Goal: Transaction & Acquisition: Purchase product/service

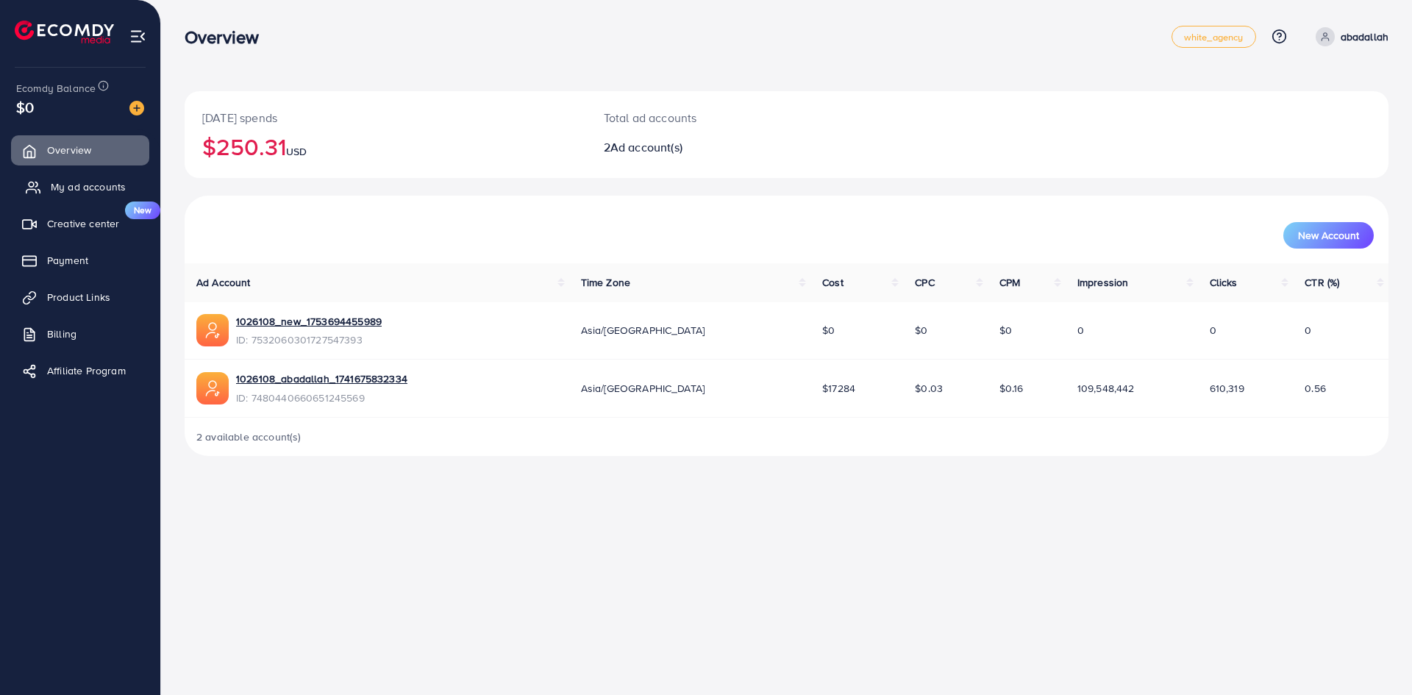
click at [40, 190] on link "My ad accounts" at bounding box center [80, 186] width 138 height 29
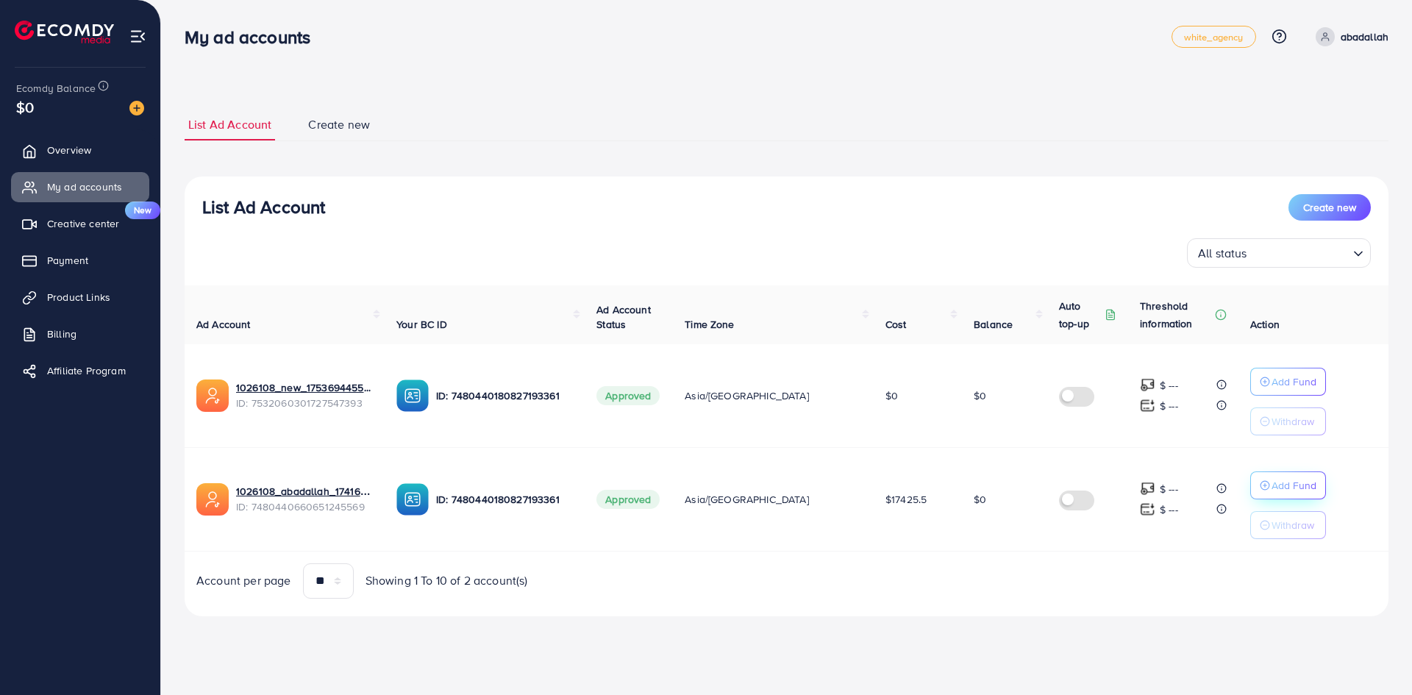
click at [1261, 386] on circle "button" at bounding box center [1265, 381] width 9 height 9
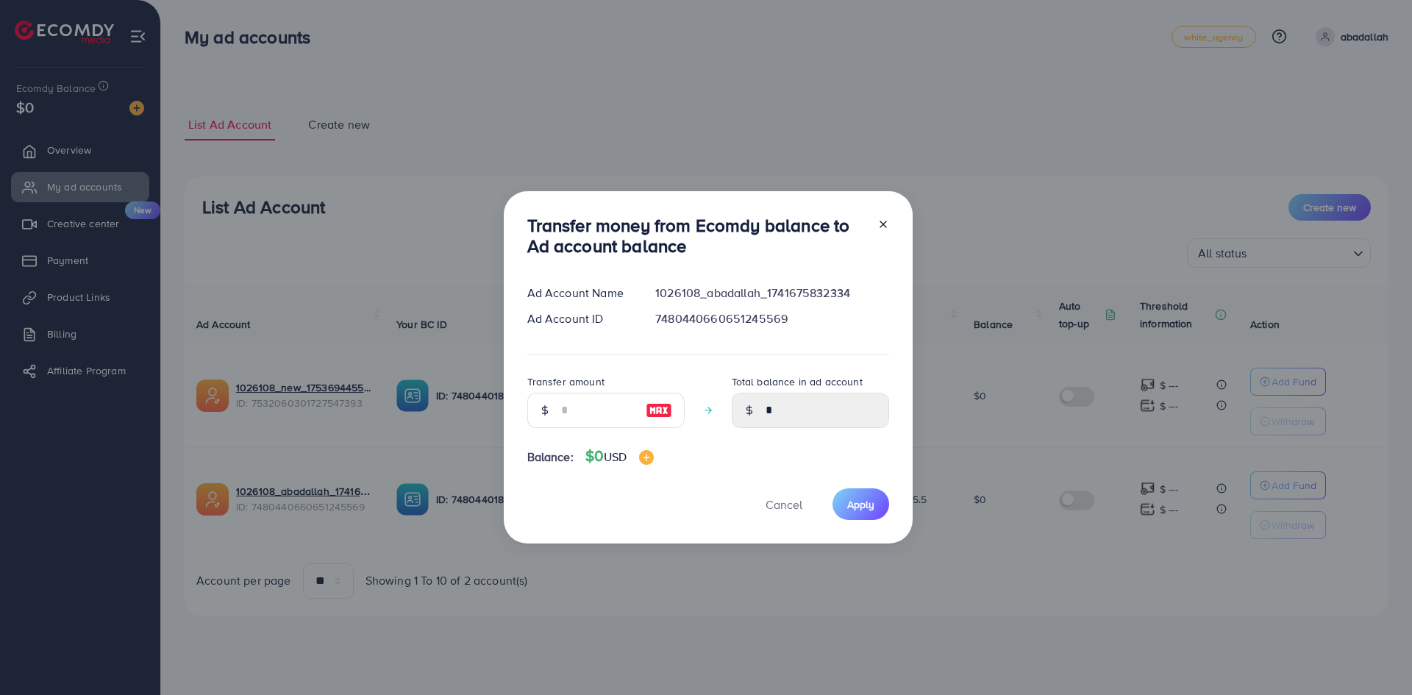
click at [655, 407] on img at bounding box center [659, 411] width 26 height 18
type input "*"
type input "****"
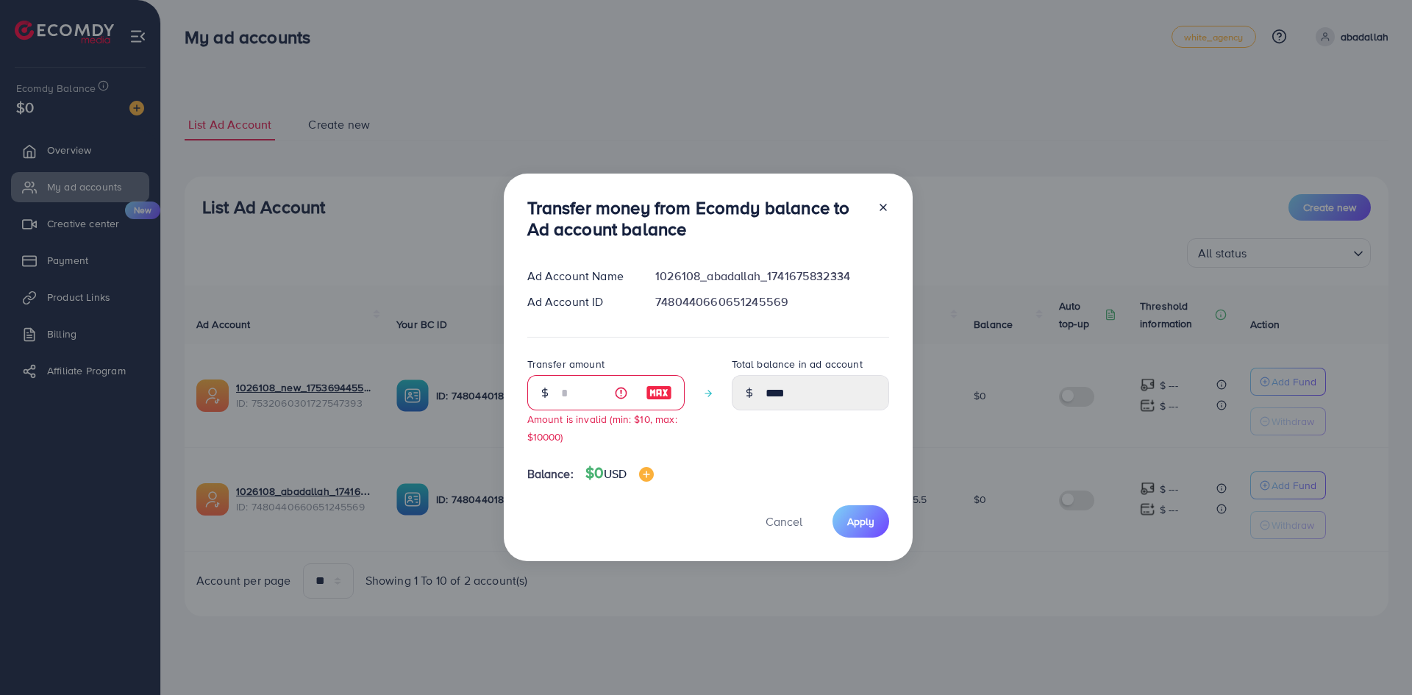
click at [872, 204] on div at bounding box center [878, 221] width 24 height 49
click at [874, 205] on div at bounding box center [878, 221] width 24 height 49
click at [878, 208] on icon at bounding box center [883, 208] width 12 height 12
type input "*"
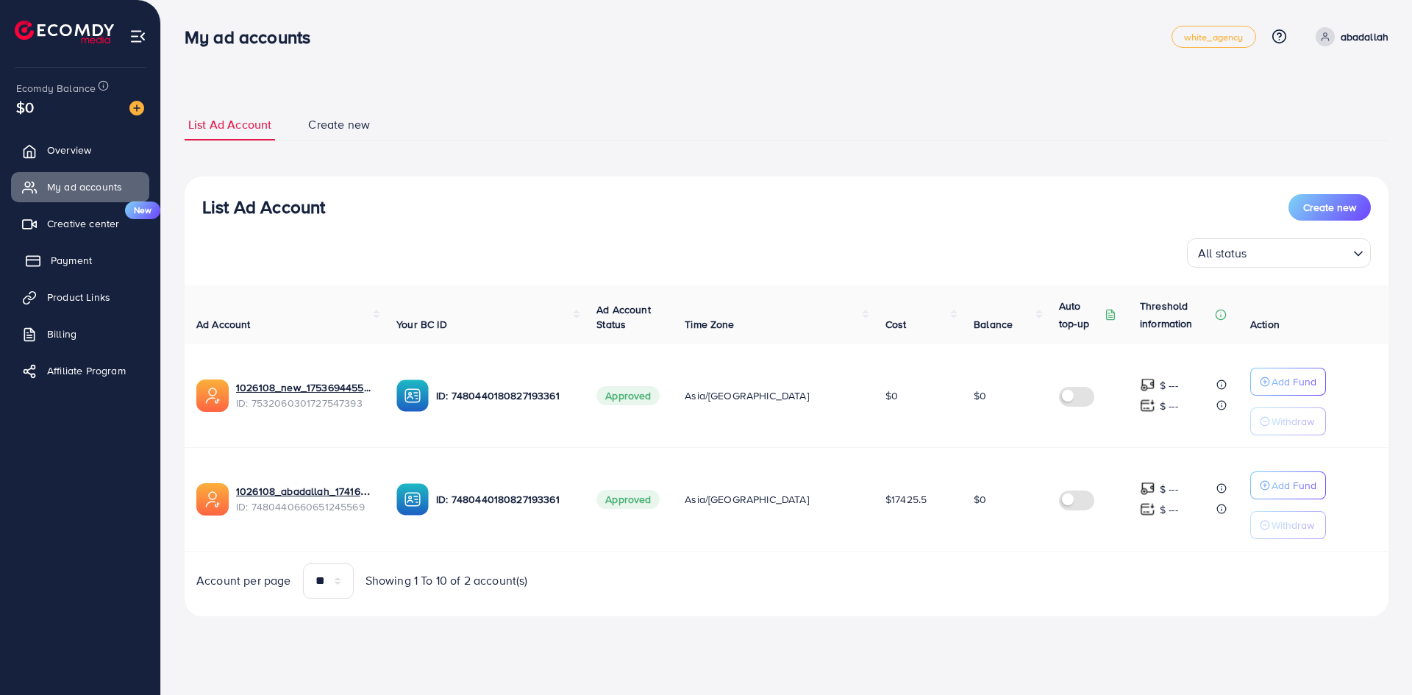
click at [104, 257] on link "Payment" at bounding box center [80, 260] width 138 height 29
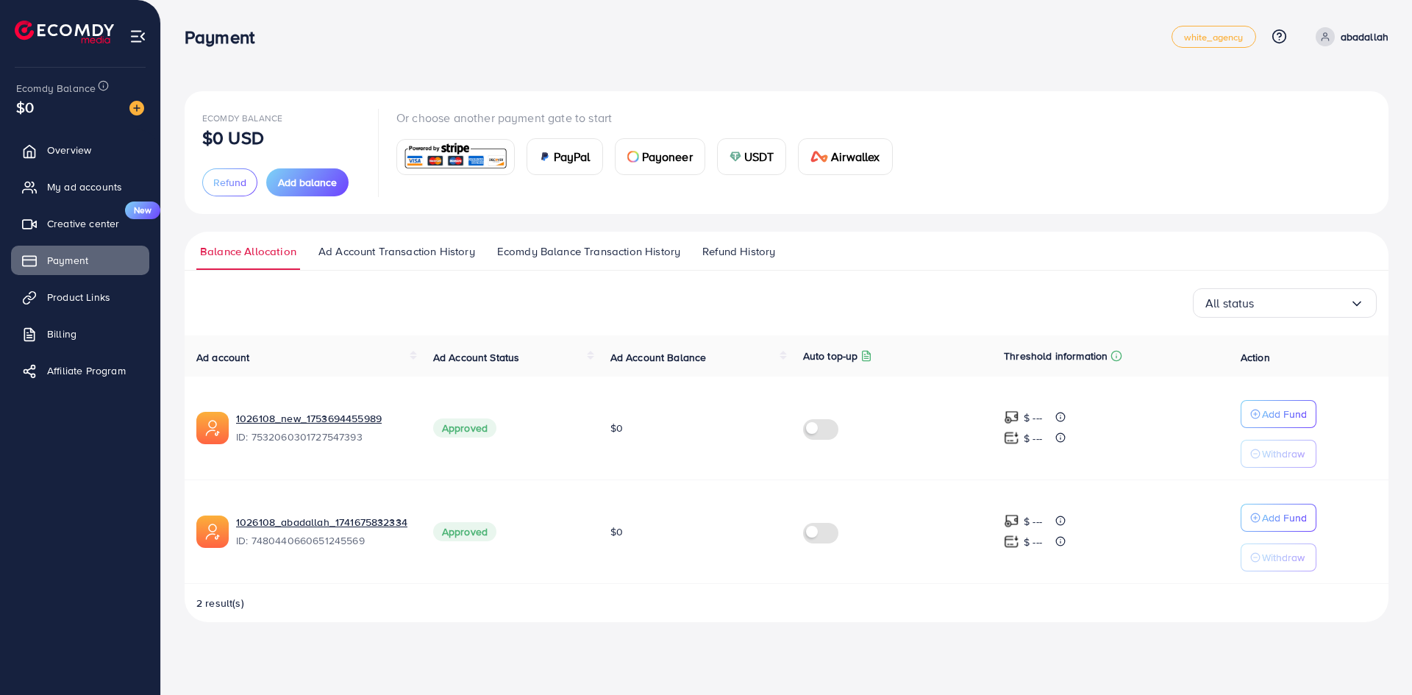
click at [142, 115] on img at bounding box center [136, 108] width 15 height 15
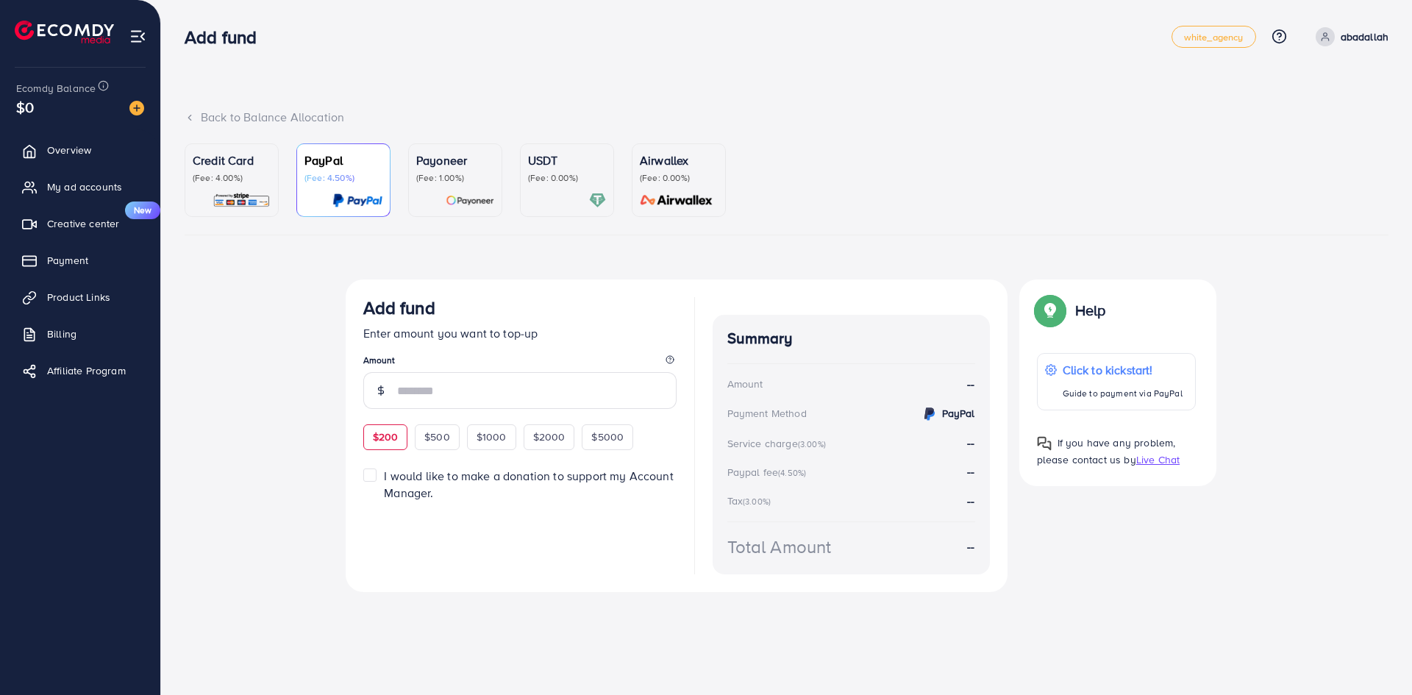
click at [391, 431] on span "$200" at bounding box center [386, 436] width 26 height 15
type input "***"
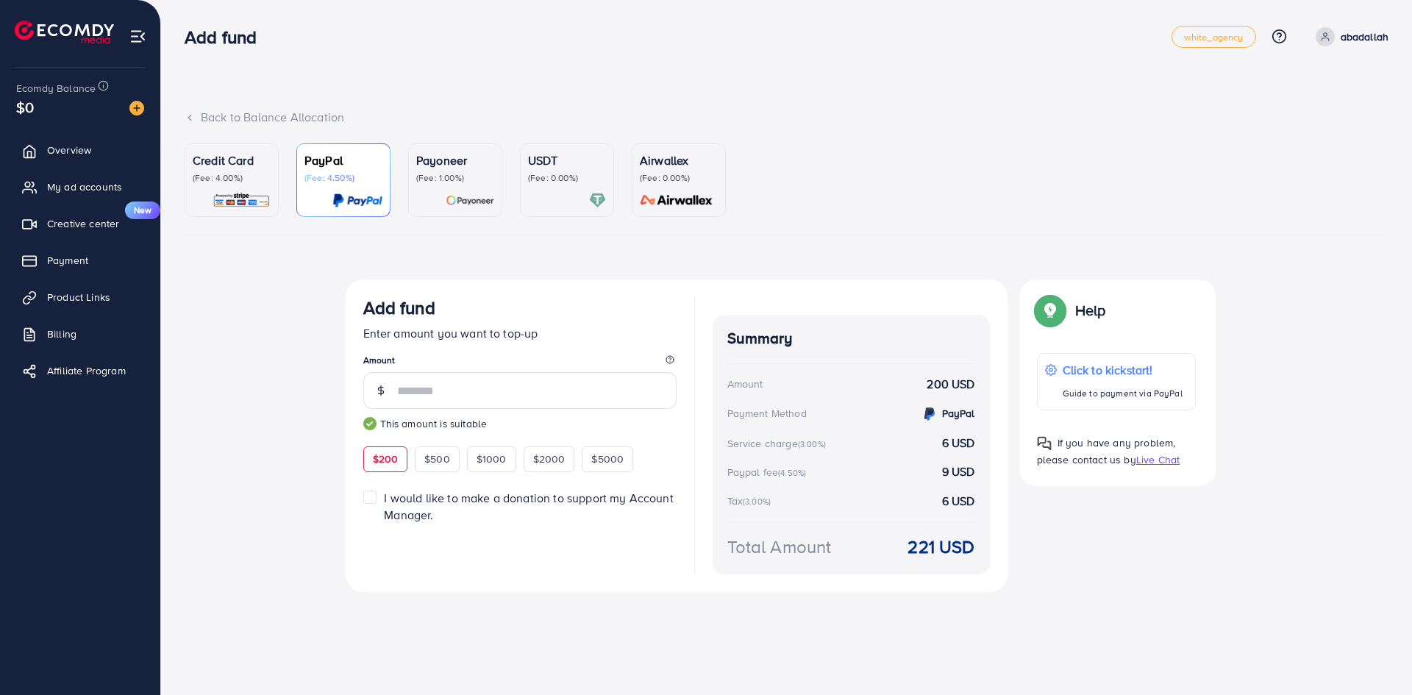
click at [268, 166] on p "Credit Card" at bounding box center [232, 160] width 78 height 18
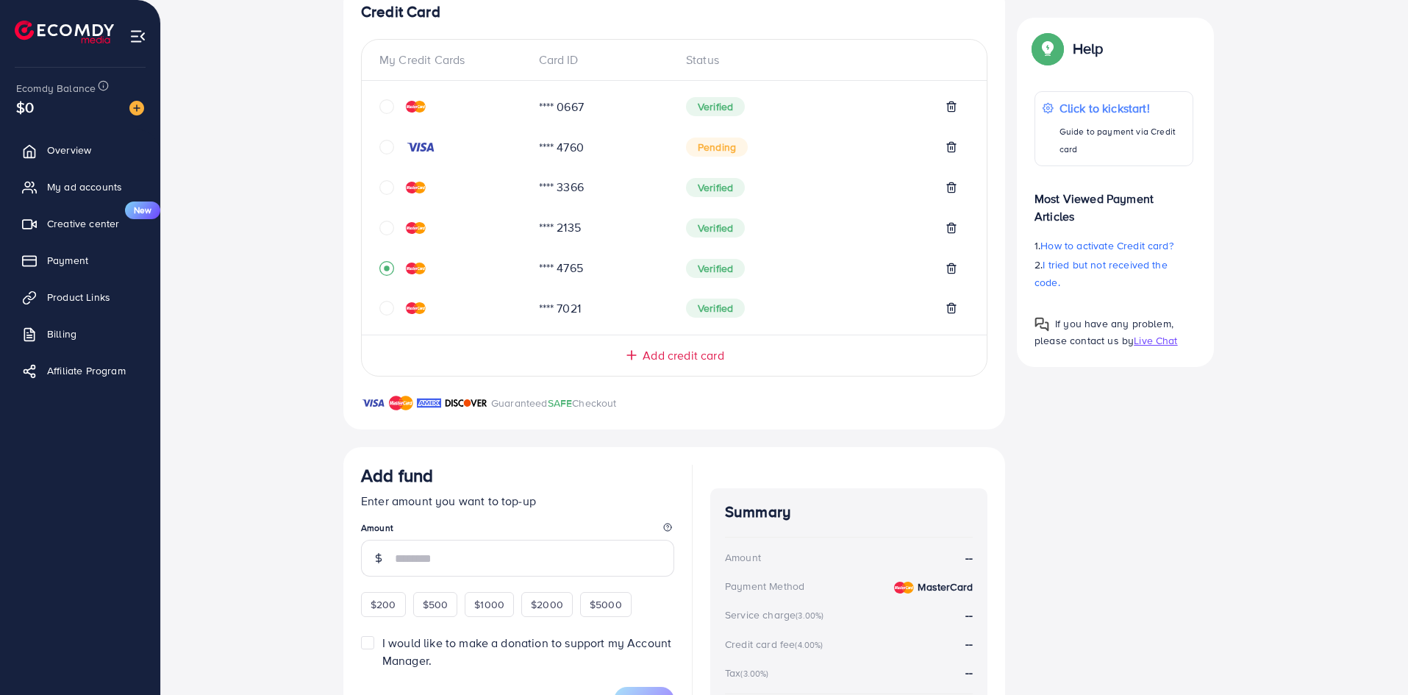
scroll to position [421, 0]
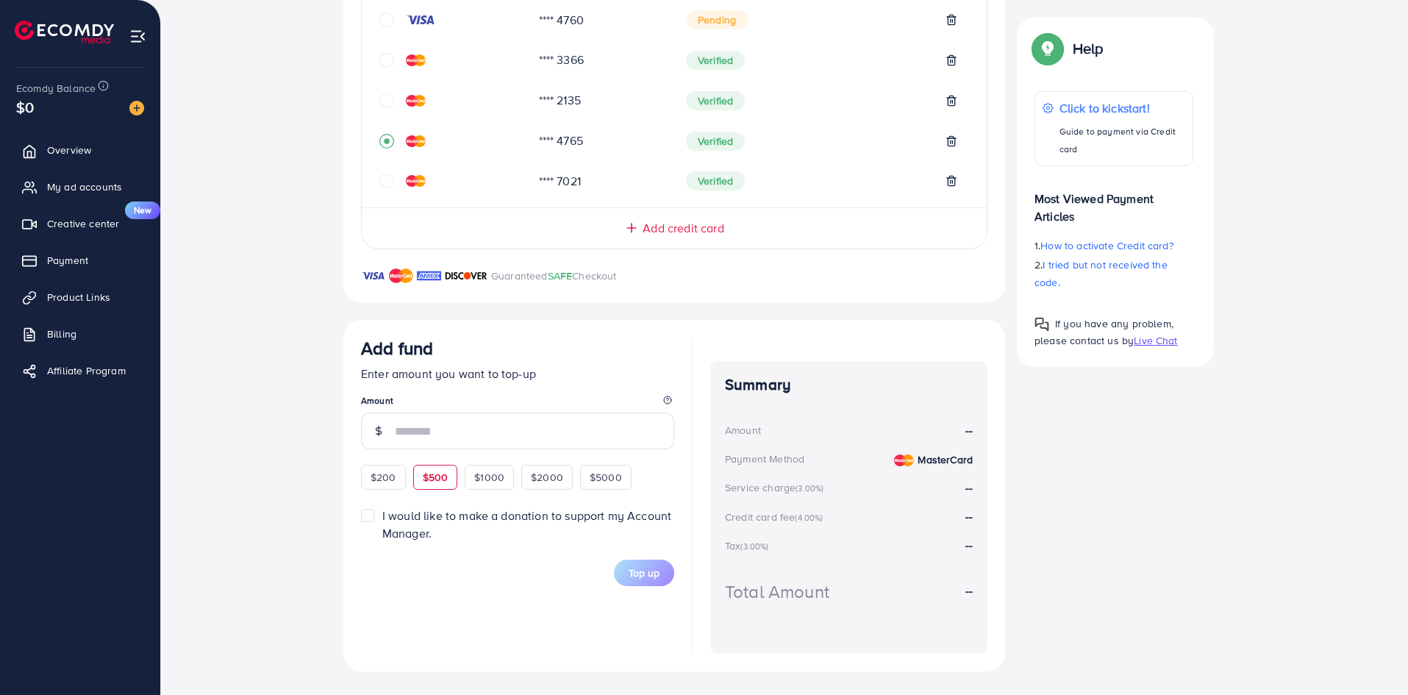
click at [430, 476] on span "$500" at bounding box center [436, 477] width 26 height 15
type input "***"
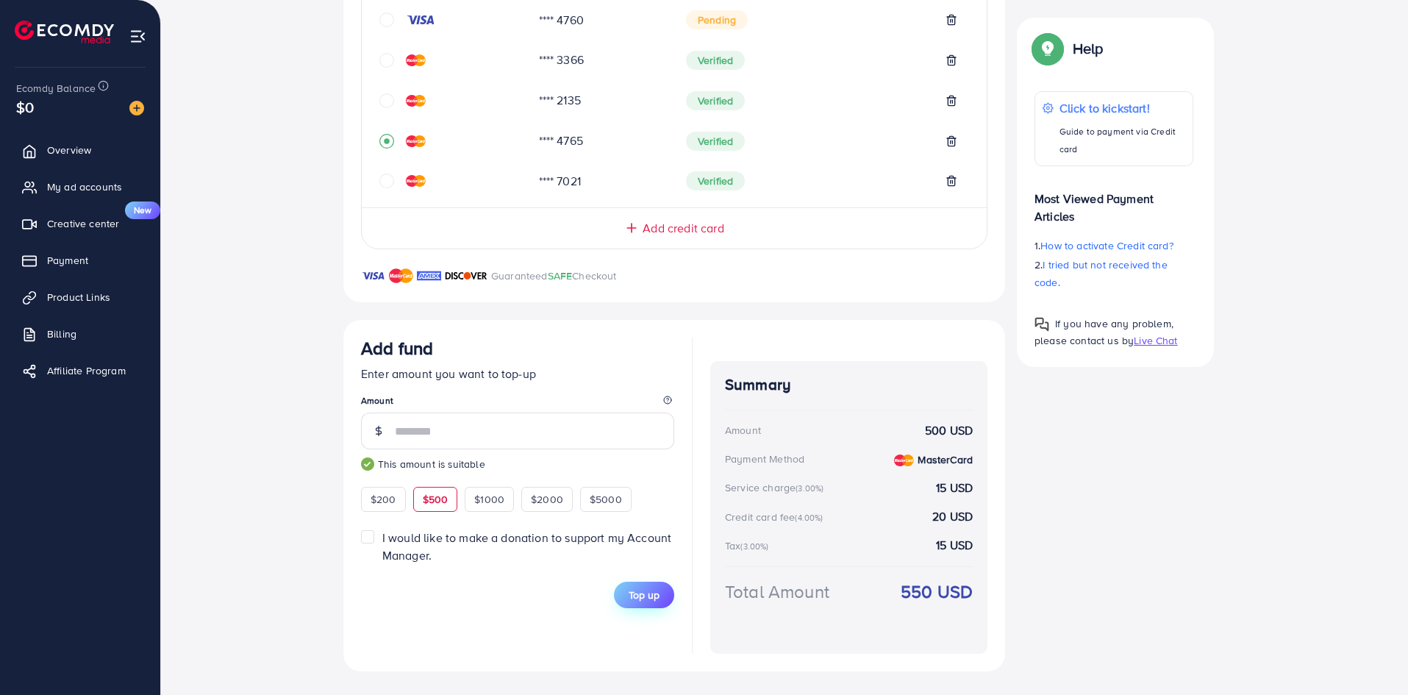
click at [636, 596] on span "Top up" at bounding box center [644, 595] width 31 height 15
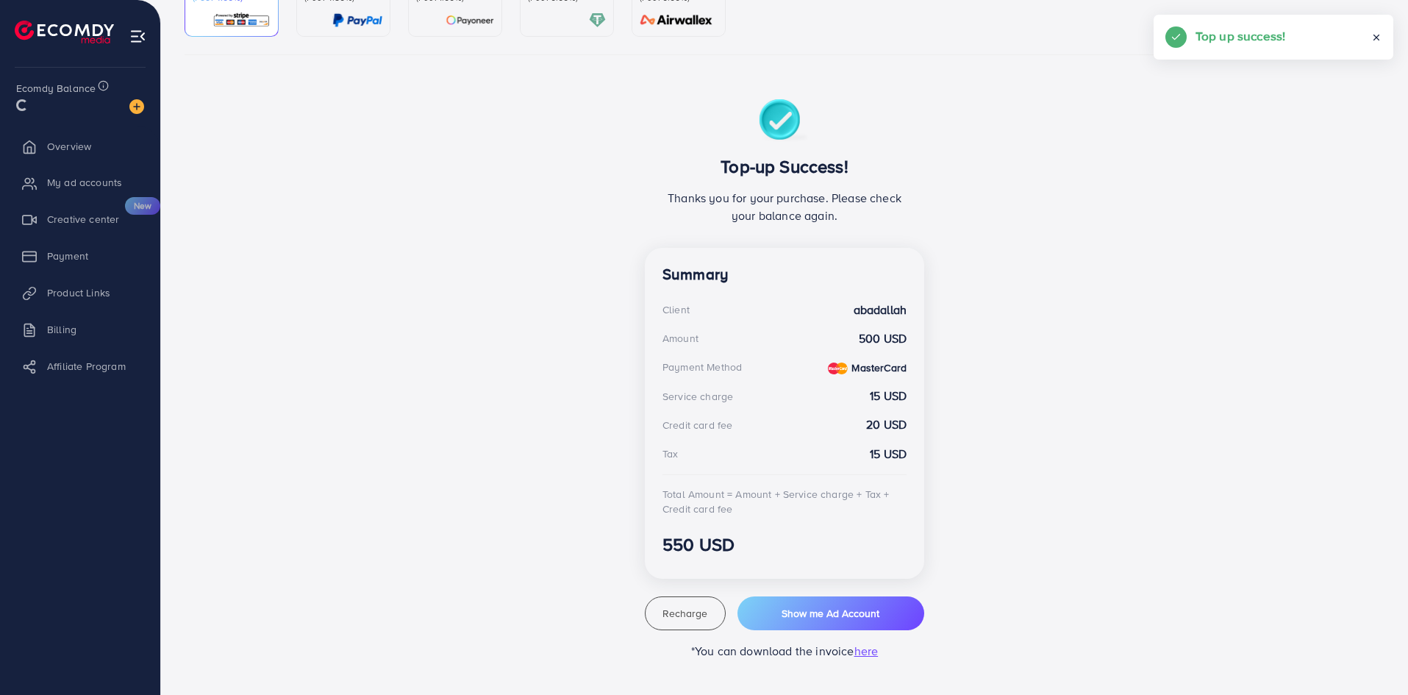
scroll to position [180, 0]
click at [457, 154] on div "Top-up Success! Thanks you for your purchase. Please check your balance again. …" at bounding box center [784, 379] width 883 height 560
click at [91, 187] on span "My ad accounts" at bounding box center [88, 186] width 75 height 15
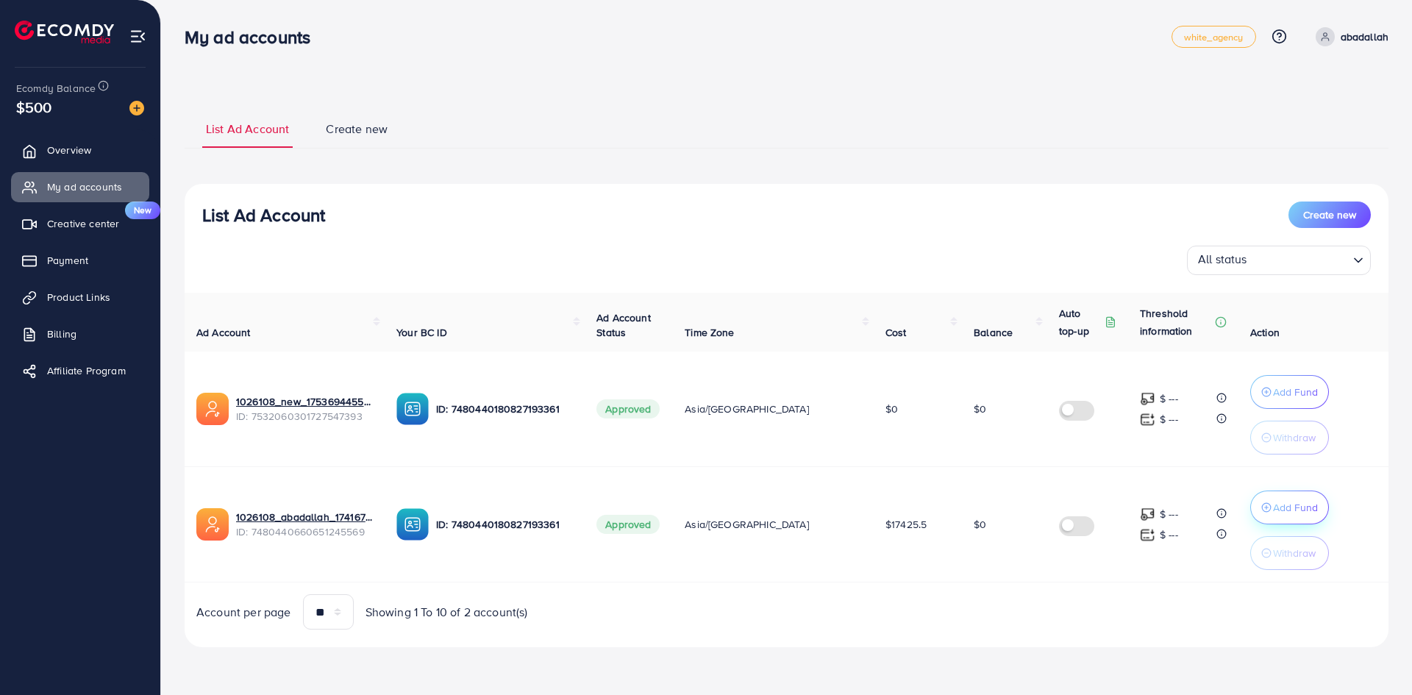
click at [1294, 401] on p "Add Fund" at bounding box center [1295, 392] width 45 height 18
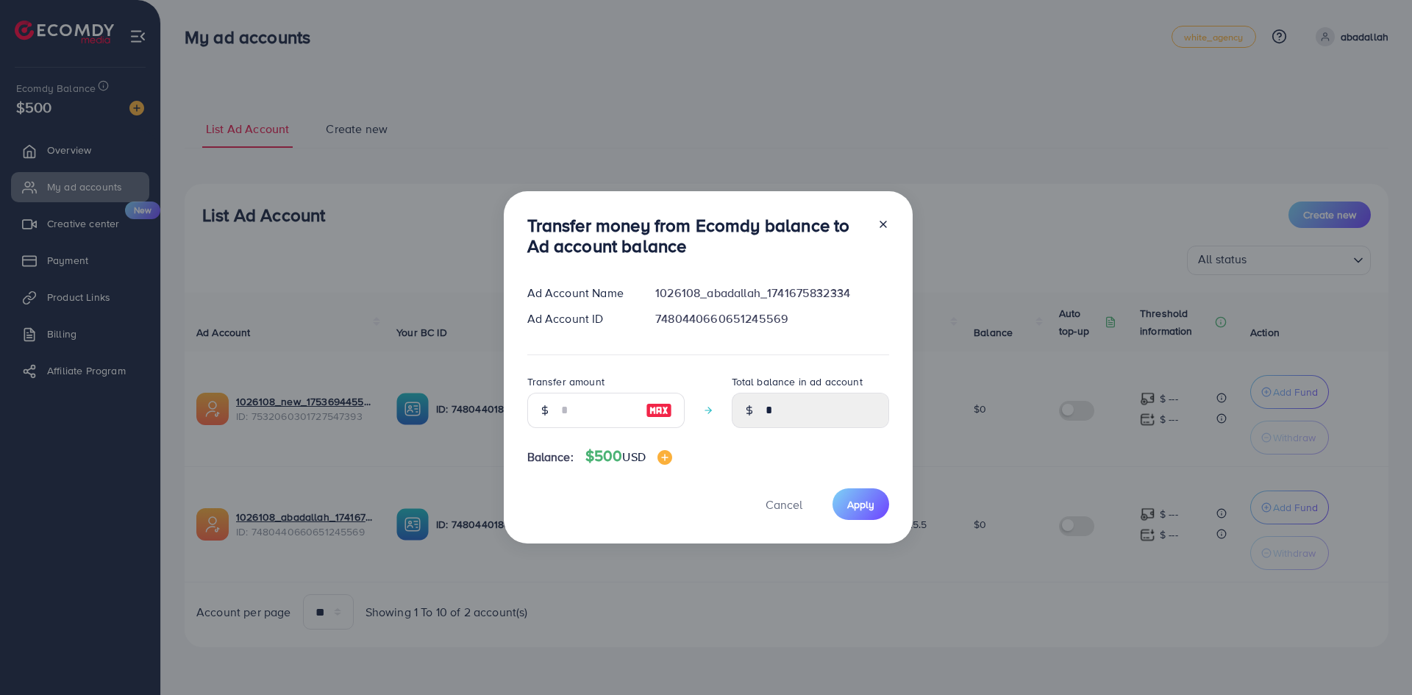
click at [662, 412] on img at bounding box center [659, 411] width 26 height 18
type input "***"
type input "******"
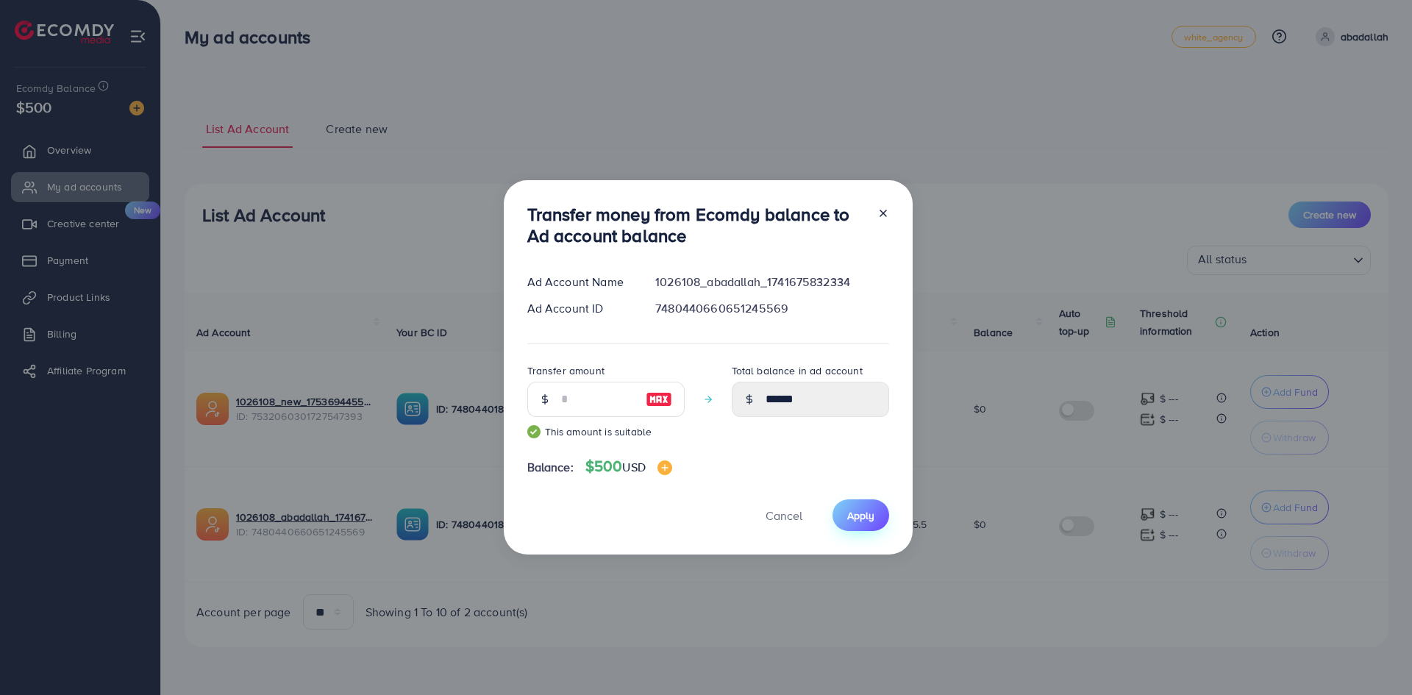
click at [842, 510] on button "Apply" at bounding box center [860, 515] width 57 height 32
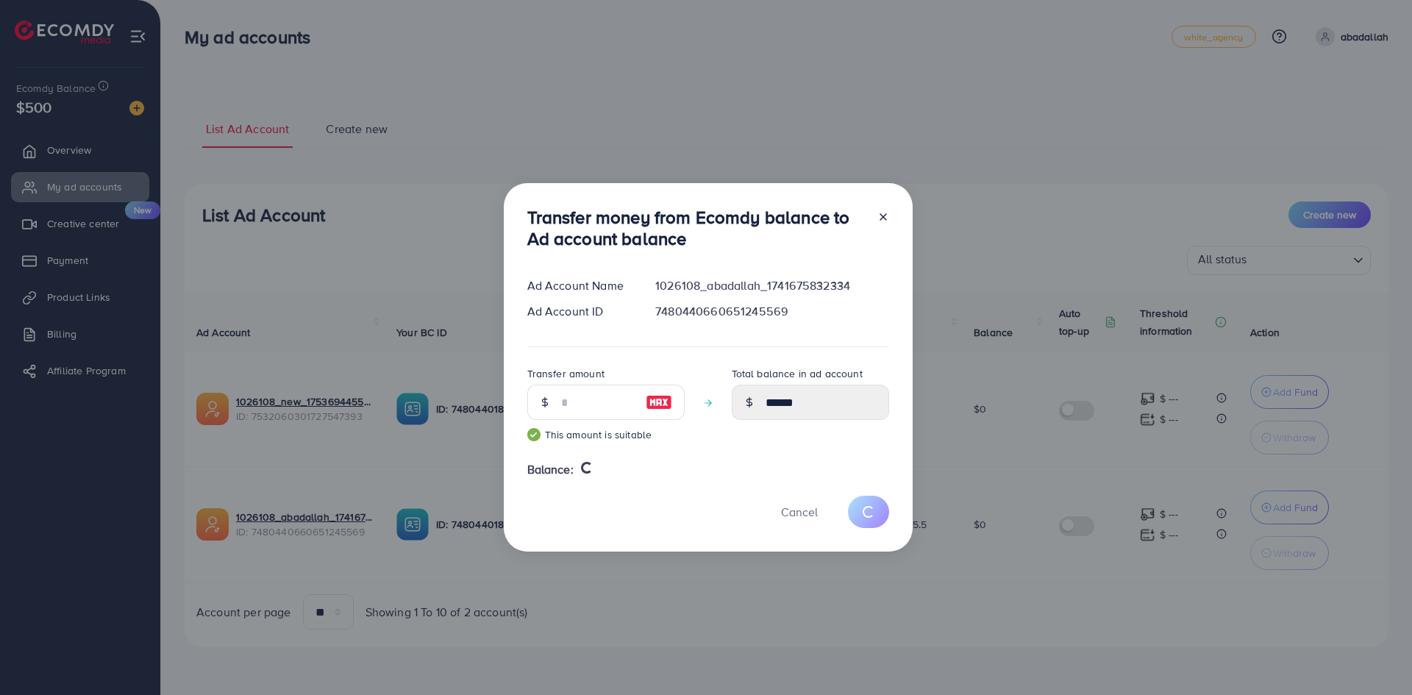
type input "*"
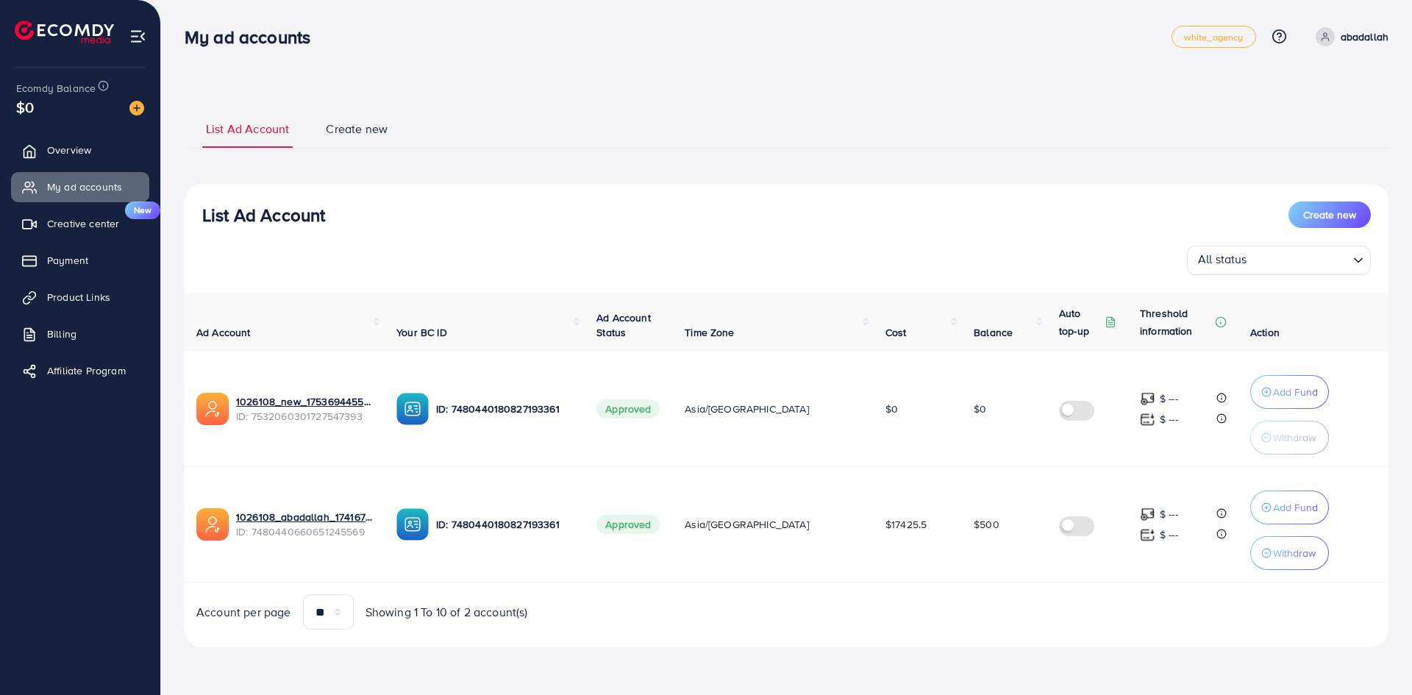
drag, startPoint x: 1036, startPoint y: 79, endPoint x: 1007, endPoint y: 621, distance: 543.5
click at [1006, 621] on div "List Ad Account Create new List Ad Account Create new All status Loading... Ad …" at bounding box center [786, 344] width 1251 height 688
click at [1008, 621] on div "Account per page ** ** ** *** Showing 1 To 10 of 2 account(s)" at bounding box center [786, 611] width 1227 height 35
drag, startPoint x: 1086, startPoint y: 660, endPoint x: 943, endPoint y: 38, distance: 637.8
click at [943, 40] on div "My ad accounts white_agency Help Center Contact Support Plans and Pricing Term …" at bounding box center [706, 344] width 1412 height 688
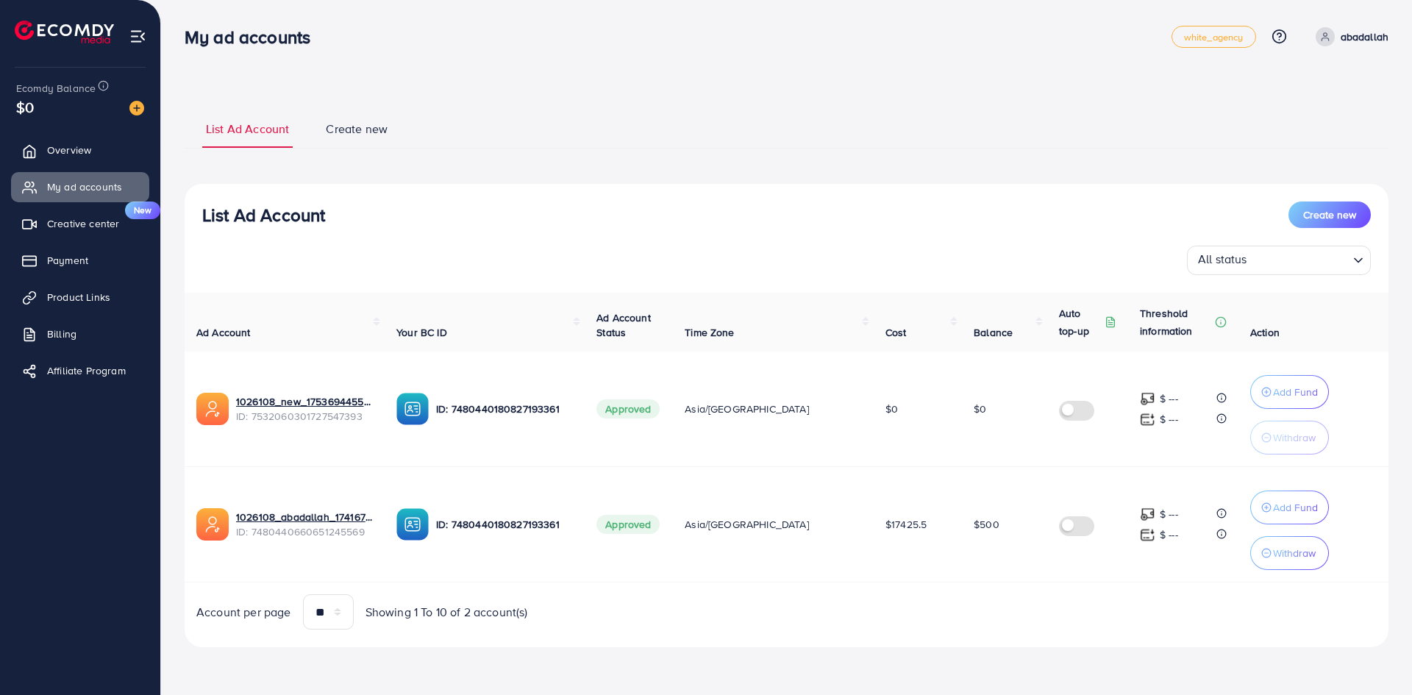
click at [943, 38] on div "My ad accounts" at bounding box center [678, 36] width 987 height 21
drag, startPoint x: 943, startPoint y: 25, endPoint x: 1147, endPoint y: 709, distance: 713.8
click at [1147, 694] on html "My ad accounts white_agency Help Center Contact Support Plans and Pricing Term …" at bounding box center [706, 347] width 1412 height 695
click at [1159, 635] on div "List Ad Account Create new All status Loading... Ad Account Your BC ID Ad Accou…" at bounding box center [787, 415] width 1204 height 463
drag, startPoint x: 1258, startPoint y: 660, endPoint x: 183, endPoint y: 13, distance: 1254.7
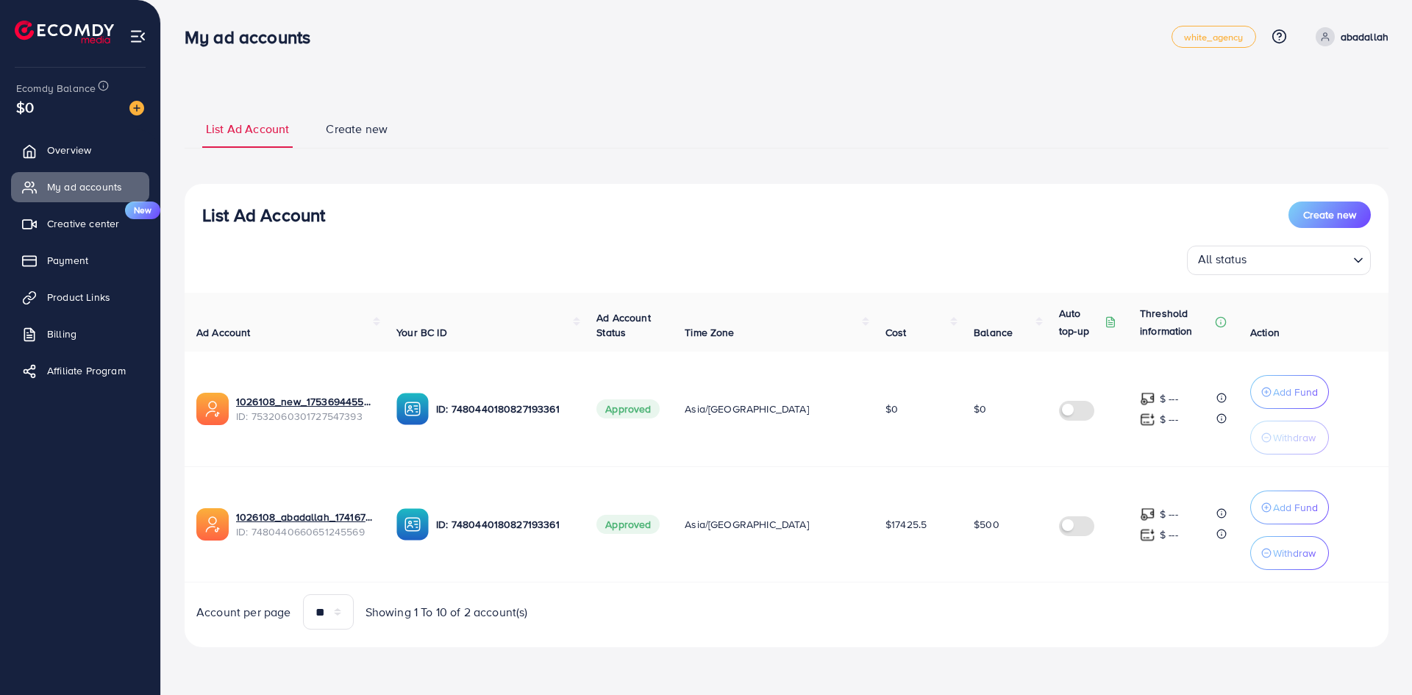
click at [183, 13] on div "List Ad Account Create new List Ad Account Create new All status Loading... Ad …" at bounding box center [786, 344] width 1251 height 688
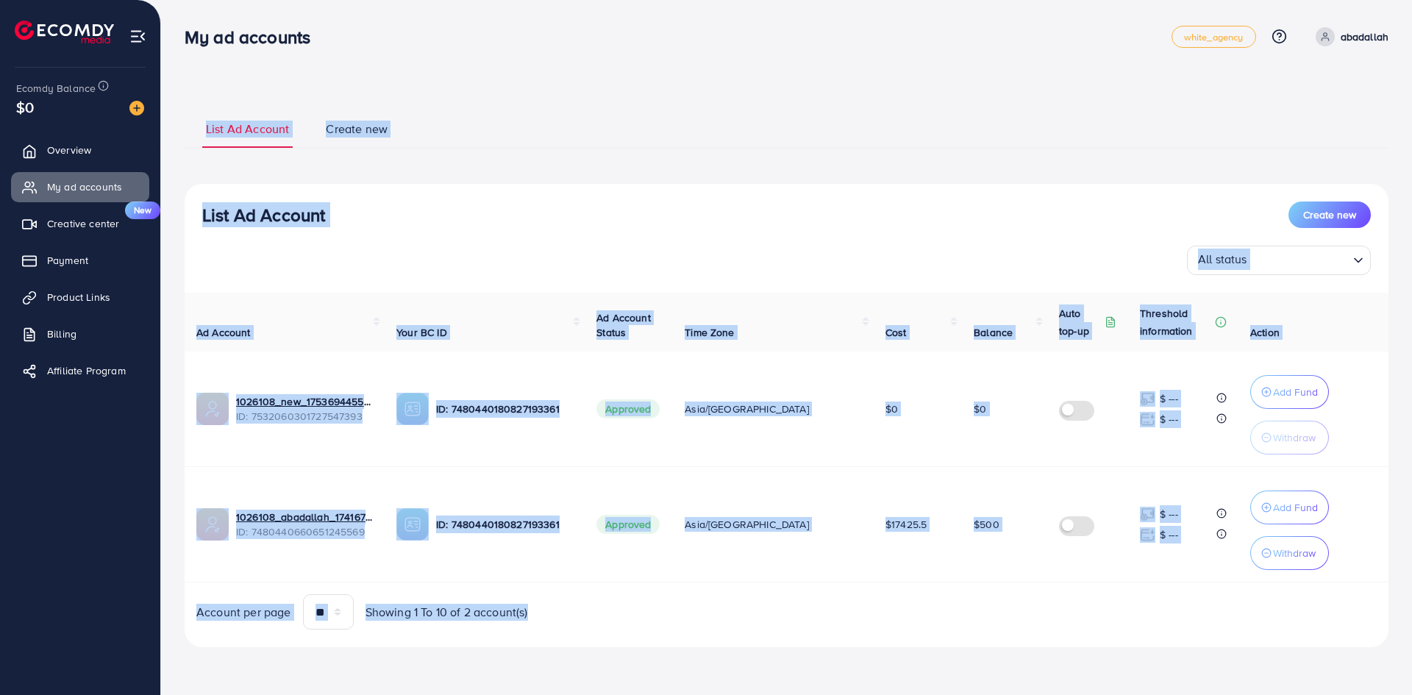
drag, startPoint x: 182, startPoint y: 15, endPoint x: 1212, endPoint y: 593, distance: 1180.4
click at [1205, 593] on div "List Ad Account Create new List Ad Account Create new All status Loading... Ad …" at bounding box center [786, 344] width 1251 height 688
click at [1212, 593] on div "Ad Account Your BC ID Ad Account Status Time Zone Cost Balance Auto top-up Thre…" at bounding box center [787, 461] width 1204 height 337
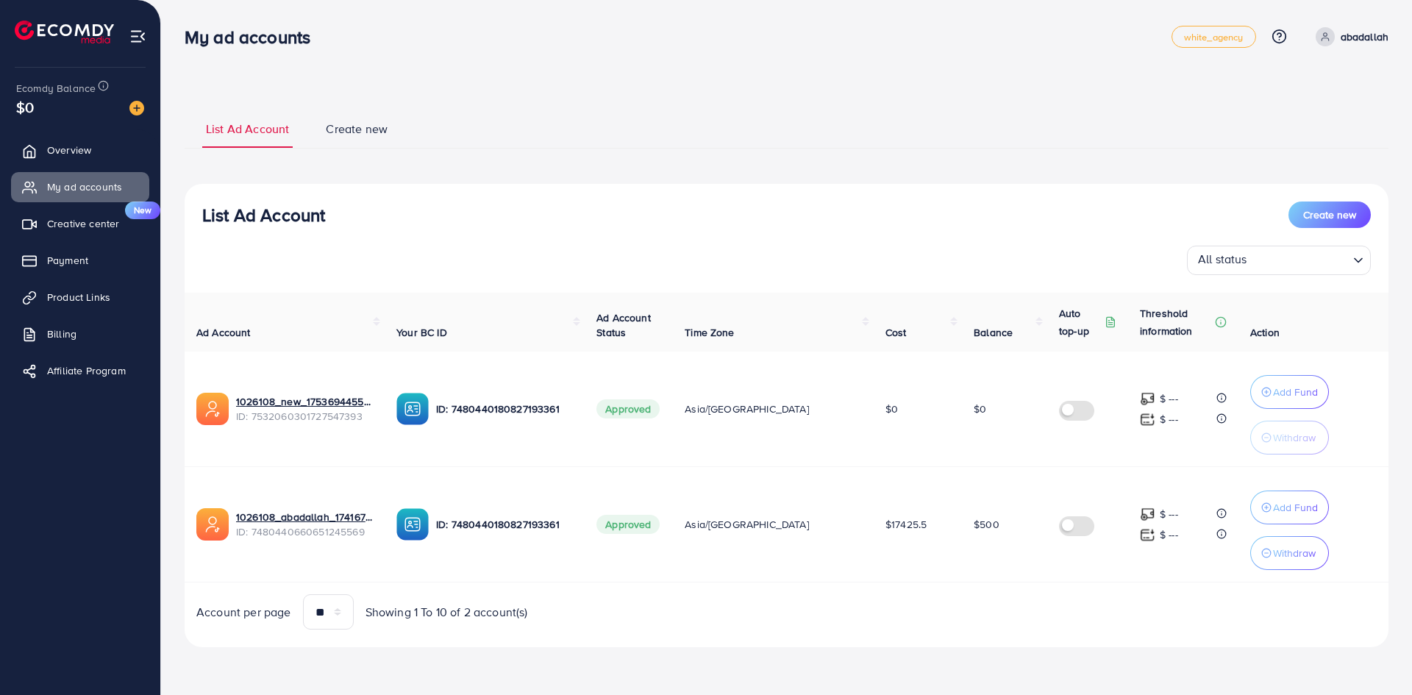
drag, startPoint x: 1265, startPoint y: 636, endPoint x: 177, endPoint y: 28, distance: 1246.2
click at [177, 28] on div "My ad accounts white_agency Help Center Contact Support Plans and Pricing Term …" at bounding box center [706, 344] width 1412 height 688
drag, startPoint x: 177, startPoint y: 28, endPoint x: 175, endPoint y: 21, distance: 7.7
click at [177, 28] on div "My ad accounts" at bounding box center [253, 36] width 161 height 21
drag, startPoint x: 175, startPoint y: 21, endPoint x: 182, endPoint y: 30, distance: 12.1
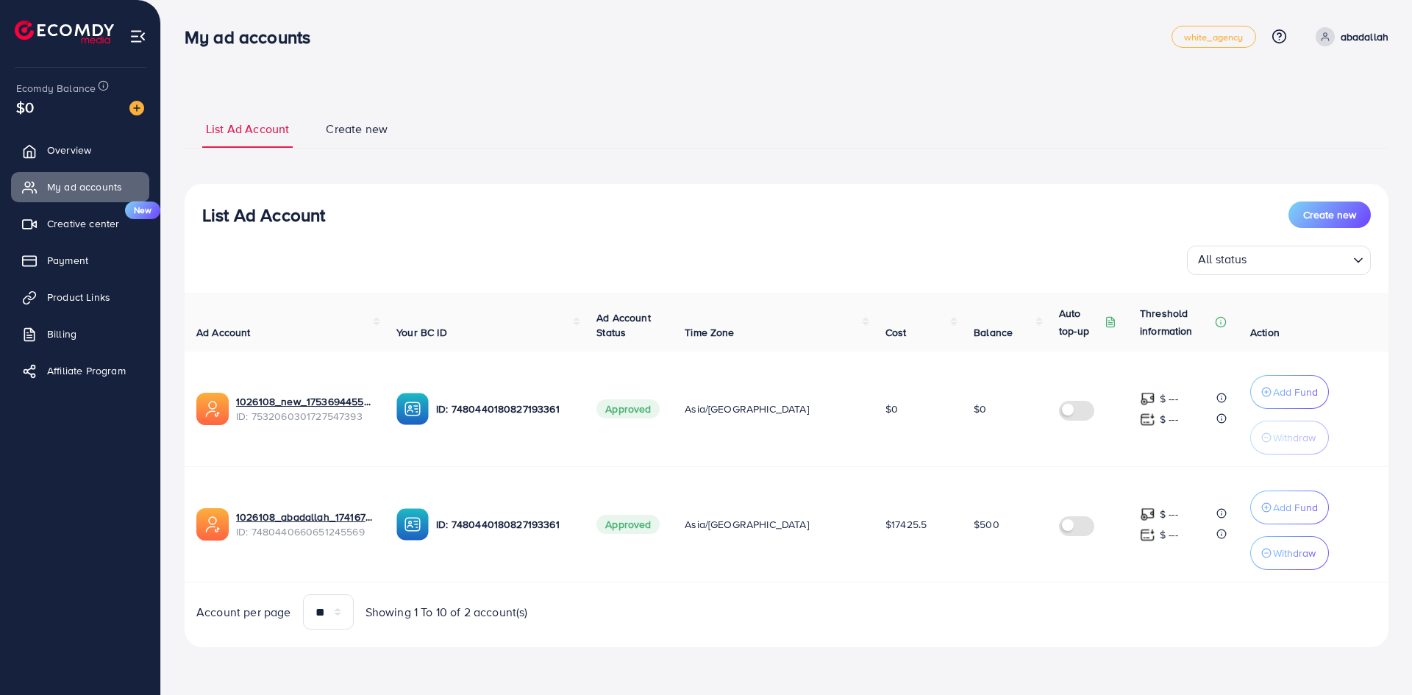
click at [175, 21] on div "List Ad Account Create new List Ad Account Create new All status Loading... Ad …" at bounding box center [786, 344] width 1251 height 688
drag, startPoint x: 170, startPoint y: 16, endPoint x: 1271, endPoint y: 647, distance: 1268.9
click at [1265, 646] on div "List Ad Account Create new List Ad Account Create new All status Loading... Ad …" at bounding box center [786, 344] width 1251 height 688
click at [1274, 647] on div "List Ad Account Create new All status Loading... Ad Account Your BC ID Ad Accou…" at bounding box center [787, 415] width 1204 height 463
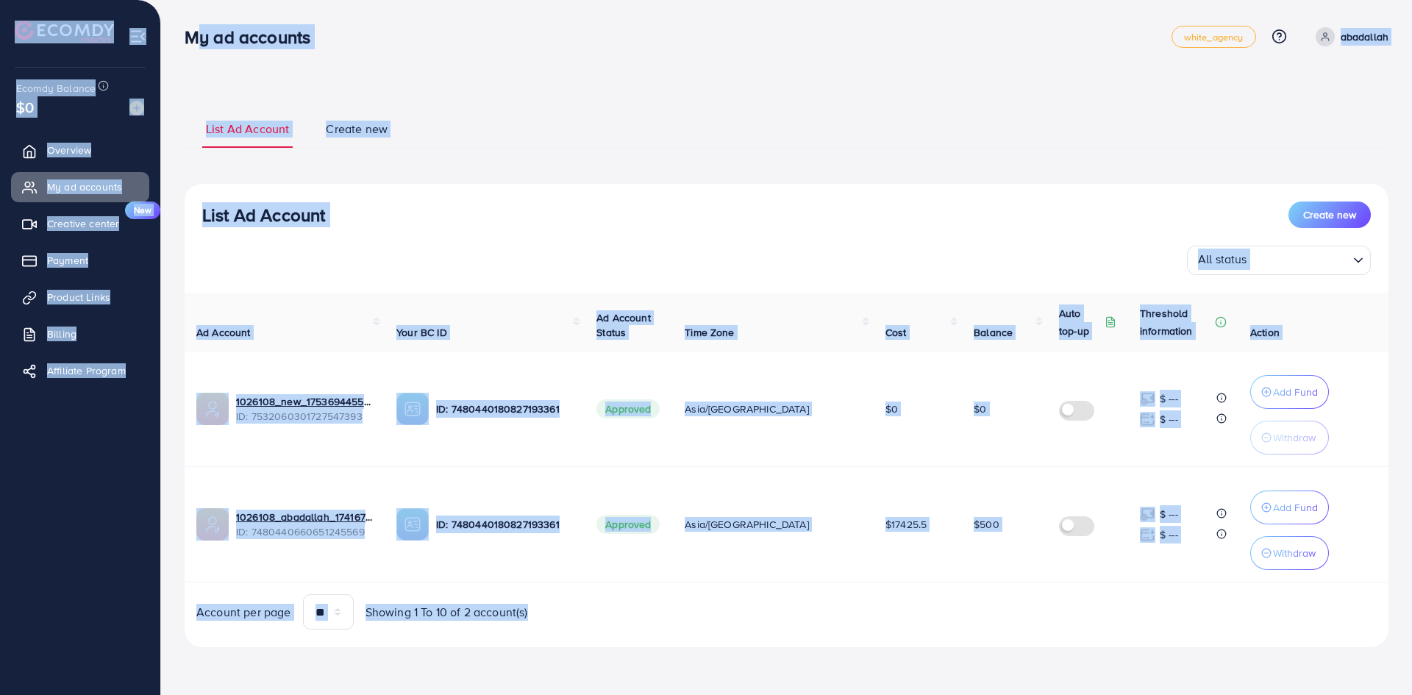
drag, startPoint x: 1274, startPoint y: 647, endPoint x: 181, endPoint y: 33, distance: 1253.6
click at [181, 33] on div "My ad accounts white_agency Help Center Contact Support Plans and Pricing Term …" at bounding box center [706, 344] width 1412 height 688
drag, startPoint x: 181, startPoint y: 33, endPoint x: 176, endPoint y: 24, distance: 10.2
click at [181, 33] on div "My ad accounts" at bounding box center [253, 36] width 161 height 21
drag, startPoint x: 171, startPoint y: 18, endPoint x: 1155, endPoint y: 666, distance: 1178.6
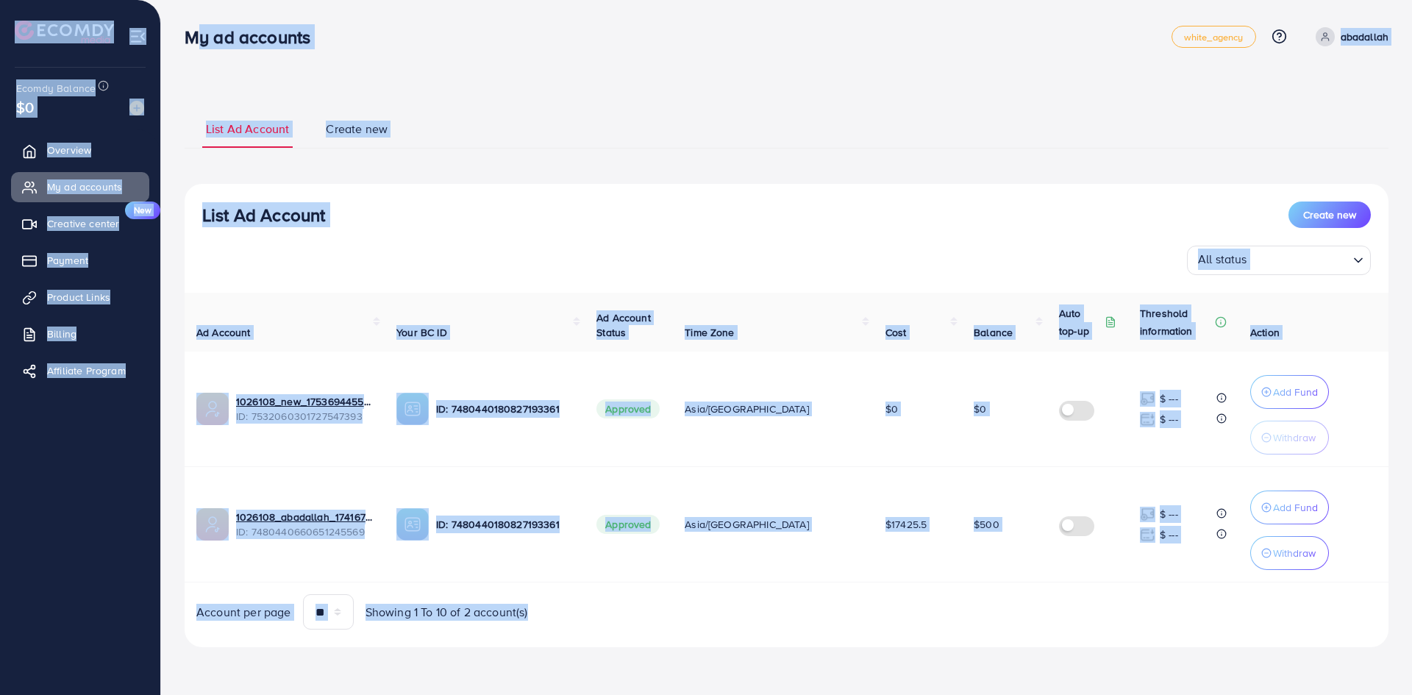
click at [1155, 666] on div "List Ad Account Create new List Ad Account Create new All status Loading... Ad …" at bounding box center [786, 344] width 1251 height 688
click at [1156, 663] on div "List Ad Account Create new List Ad Account Create new All status Loading... Ad …" at bounding box center [787, 378] width 1204 height 574
drag, startPoint x: 1172, startPoint y: 660, endPoint x: 182, endPoint y: 38, distance: 1168.8
click at [182, 38] on div "My ad accounts white_agency Help Center Contact Support Plans and Pricing Term …" at bounding box center [706, 344] width 1412 height 688
drag, startPoint x: 182, startPoint y: 38, endPoint x: 174, endPoint y: 26, distance: 14.3
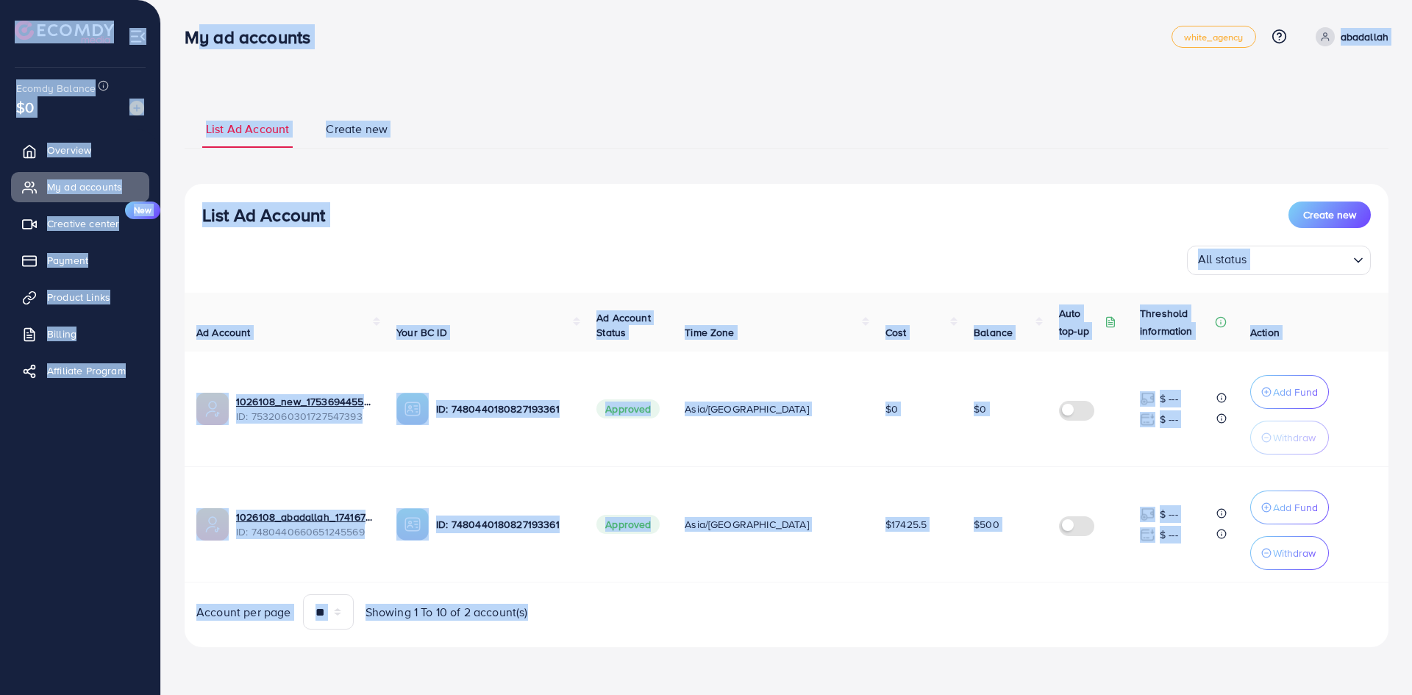
click at [182, 38] on div "My ad accounts" at bounding box center [253, 36] width 161 height 21
drag, startPoint x: 171, startPoint y: 23, endPoint x: 1263, endPoint y: 637, distance: 1252.9
click at [1263, 637] on div "List Ad Account Create new List Ad Account Create new All status Loading... Ad …" at bounding box center [786, 344] width 1251 height 688
click at [1263, 637] on div "List Ad Account Create new All status Loading... Ad Account Your BC ID Ad Accou…" at bounding box center [787, 415] width 1204 height 463
drag, startPoint x: 1227, startPoint y: 620, endPoint x: 175, endPoint y: 28, distance: 1207.5
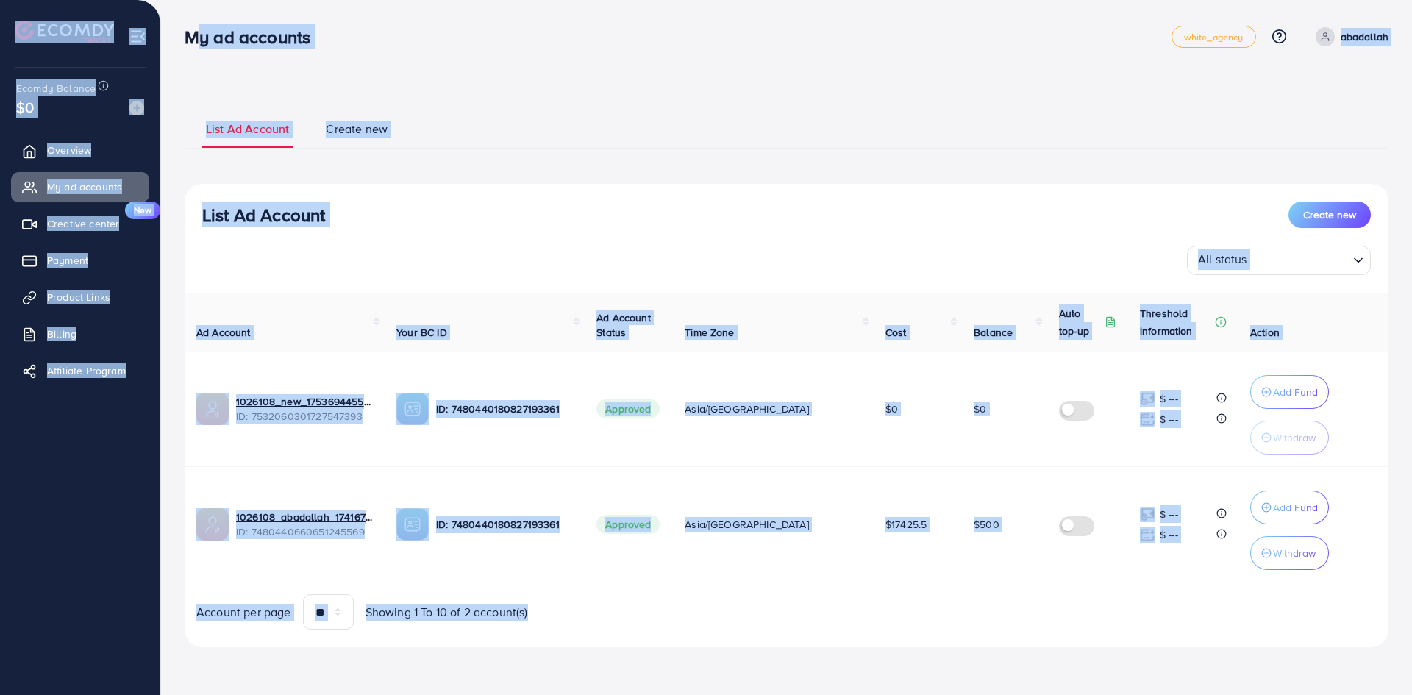
click at [175, 28] on div "My ad accounts white_agency Help Center Contact Support Plans and Pricing Term …" at bounding box center [706, 344] width 1412 height 688
click at [175, 28] on div "My ad accounts" at bounding box center [253, 36] width 161 height 21
drag, startPoint x: 173, startPoint y: 21, endPoint x: 1164, endPoint y: 635, distance: 1166.1
click at [1164, 635] on div "List Ad Account Create new List Ad Account Create new All status Loading... Ad …" at bounding box center [786, 344] width 1251 height 688
click at [1166, 635] on div "List Ad Account Create new All status Loading... Ad Account Your BC ID Ad Accou…" at bounding box center [787, 415] width 1204 height 463
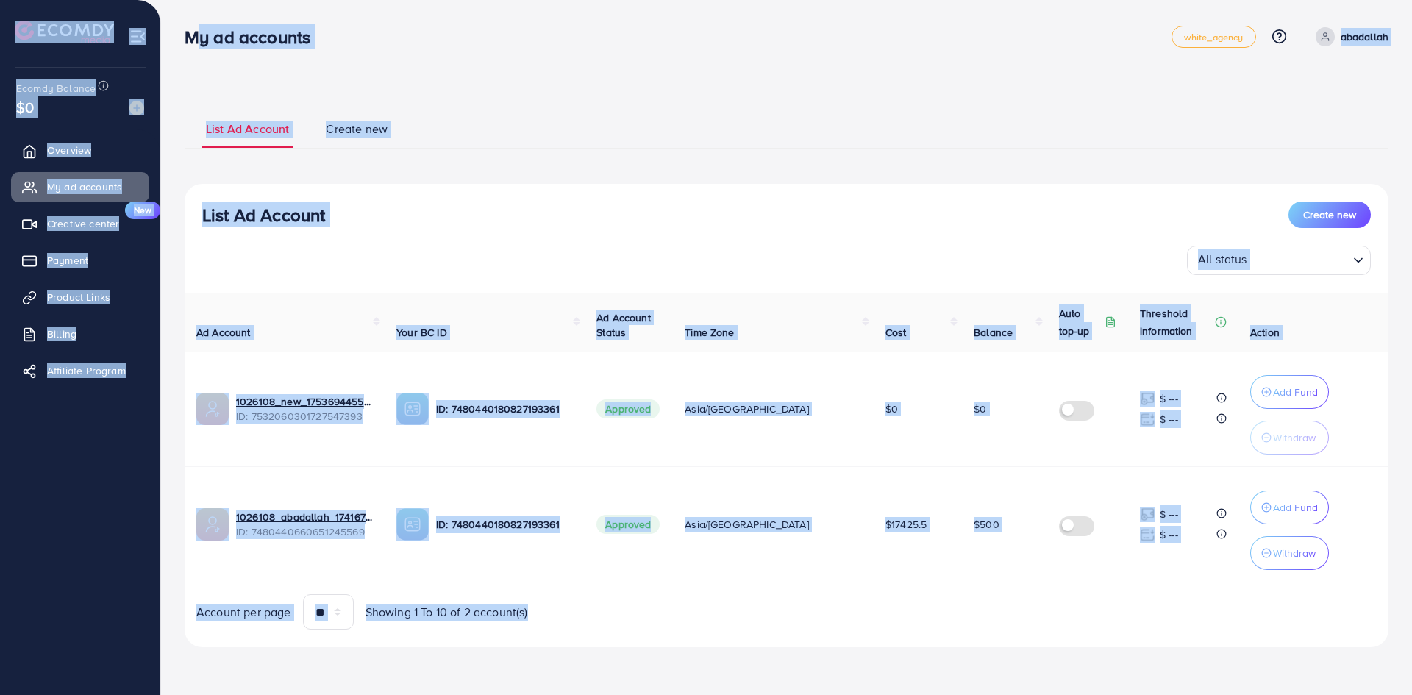
drag, startPoint x: 1166, startPoint y: 635, endPoint x: 185, endPoint y: 44, distance: 1145.5
click at [190, 46] on div "My ad accounts white_agency Help Center Contact Support Plans and Pricing Term …" at bounding box center [706, 344] width 1412 height 688
click at [179, 40] on div "My ad accounts" at bounding box center [253, 36] width 161 height 21
drag, startPoint x: 176, startPoint y: 29, endPoint x: 1184, endPoint y: 639, distance: 1178.6
click at [1184, 639] on div "My ad accounts white_agency Help Center Contact Support Plans and Pricing Term …" at bounding box center [706, 344] width 1412 height 688
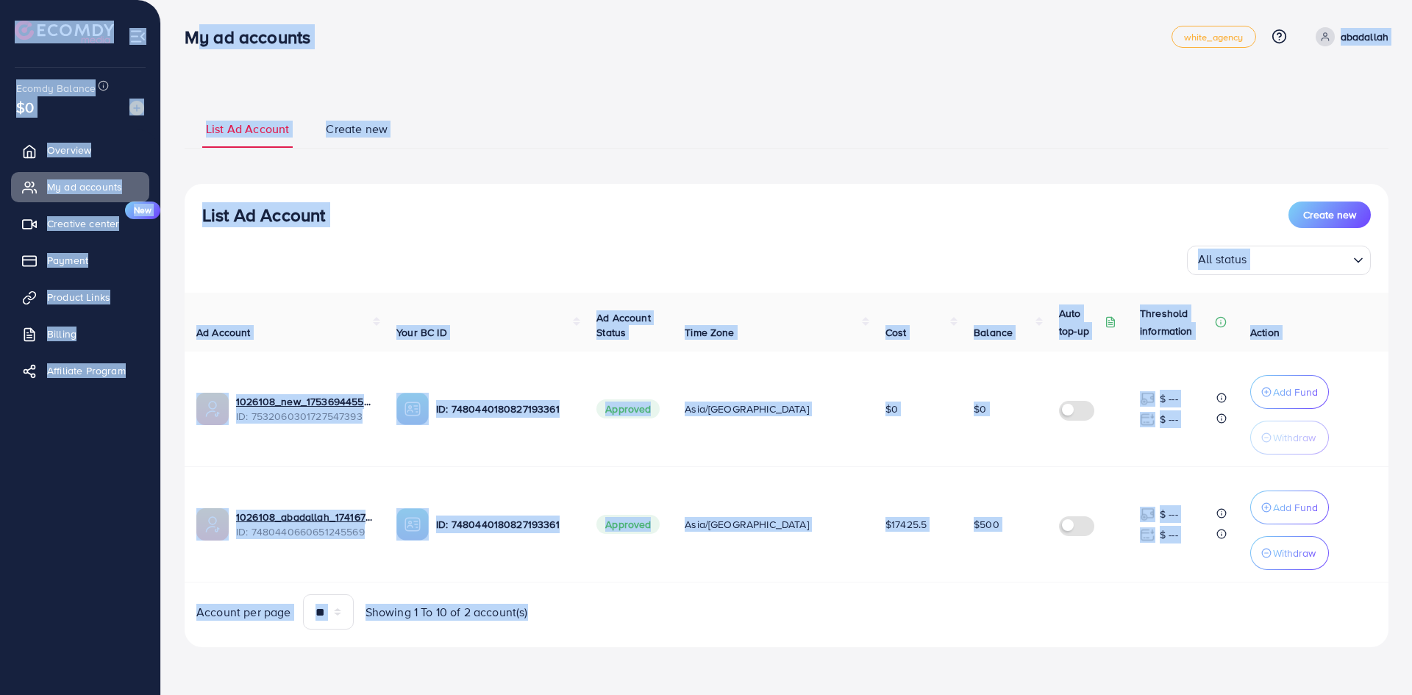
click at [1184, 639] on div "List Ad Account Create new All status Loading... Ad Account Your BC ID Ad Accou…" at bounding box center [787, 415] width 1204 height 463
drag, startPoint x: 1121, startPoint y: 607, endPoint x: 185, endPoint y: 29, distance: 1099.6
click at [186, 29] on div "My ad accounts white_agency Help Center Contact Support Plans and Pricing Term …" at bounding box center [706, 344] width 1412 height 688
click at [185, 29] on h3 "My ad accounts" at bounding box center [254, 36] width 138 height 21
drag, startPoint x: 177, startPoint y: 21, endPoint x: 1229, endPoint y: 618, distance: 1209.4
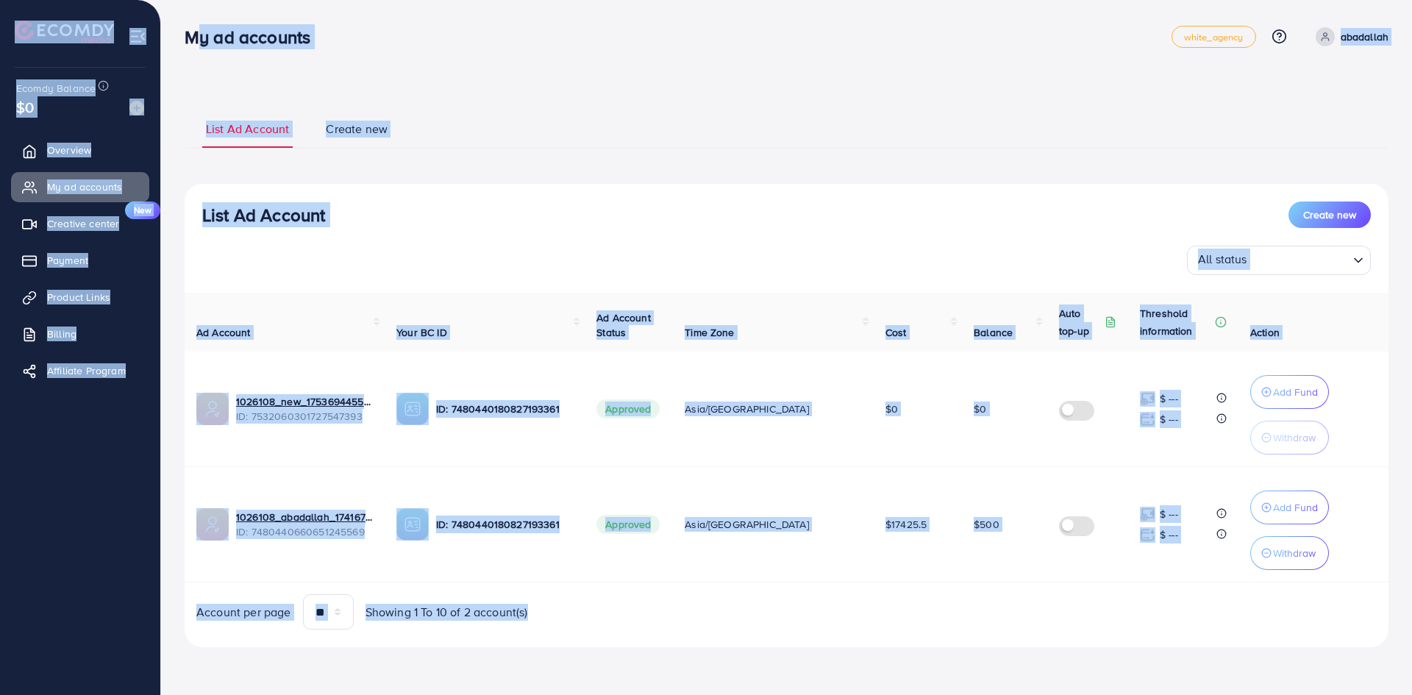
click at [1229, 618] on div "List Ad Account Create new List Ad Account Create new All status Loading... Ad …" at bounding box center [786, 344] width 1251 height 688
click at [1230, 618] on div "Account per page ** ** ** *** Showing 1 To 10 of 2 account(s)" at bounding box center [786, 611] width 1227 height 35
drag, startPoint x: 987, startPoint y: 473, endPoint x: 188, endPoint y: 24, distance: 916.7
click at [188, 24] on div "My ad accounts white_agency Help Center Contact Support Plans and Pricing Term …" at bounding box center [706, 344] width 1412 height 688
click at [188, 26] on h3 "My ad accounts" at bounding box center [254, 36] width 138 height 21
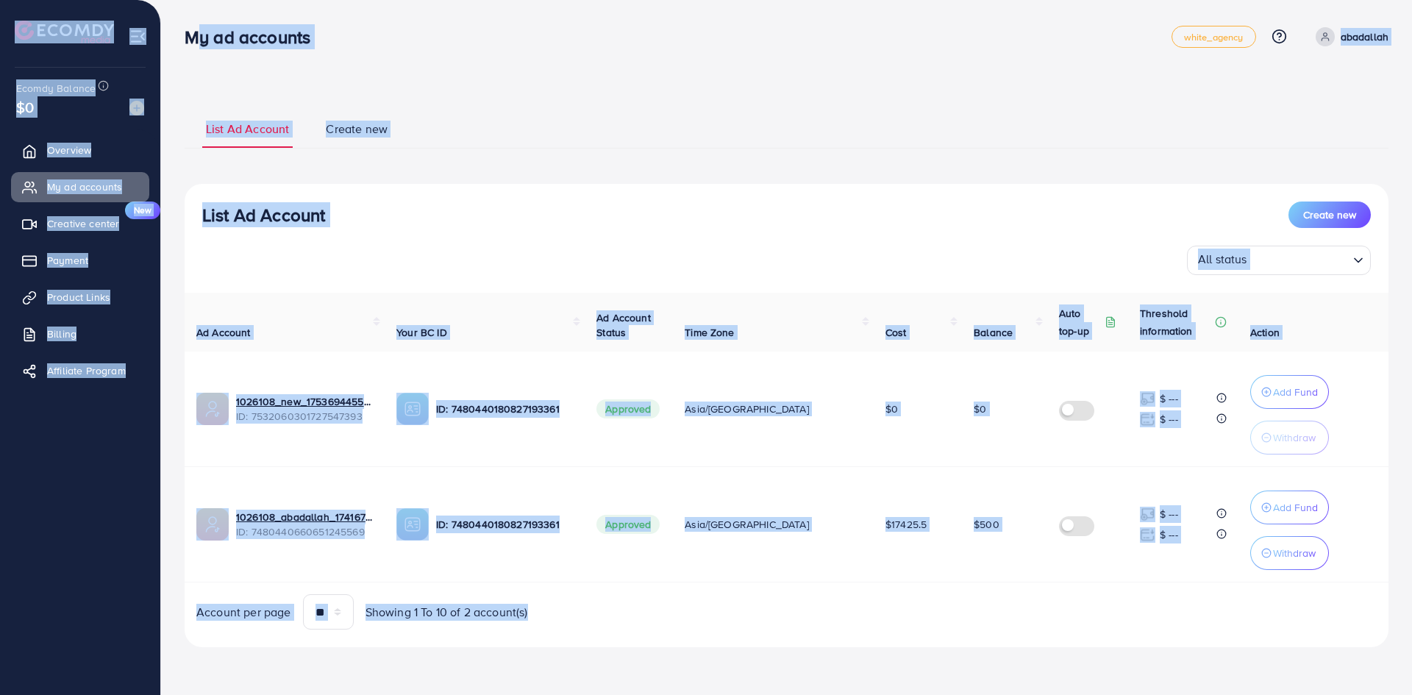
drag, startPoint x: 177, startPoint y: 21, endPoint x: 1339, endPoint y: 640, distance: 1317.0
click at [1339, 640] on div "List Ad Account Create new List Ad Account Create new All status Loading... Ad …" at bounding box center [786, 344] width 1251 height 688
click at [1245, 607] on div "Account per page ** ** ** *** Showing 1 To 10 of 2 account(s)" at bounding box center [786, 611] width 1227 height 35
